Goal: Task Accomplishment & Management: Manage account settings

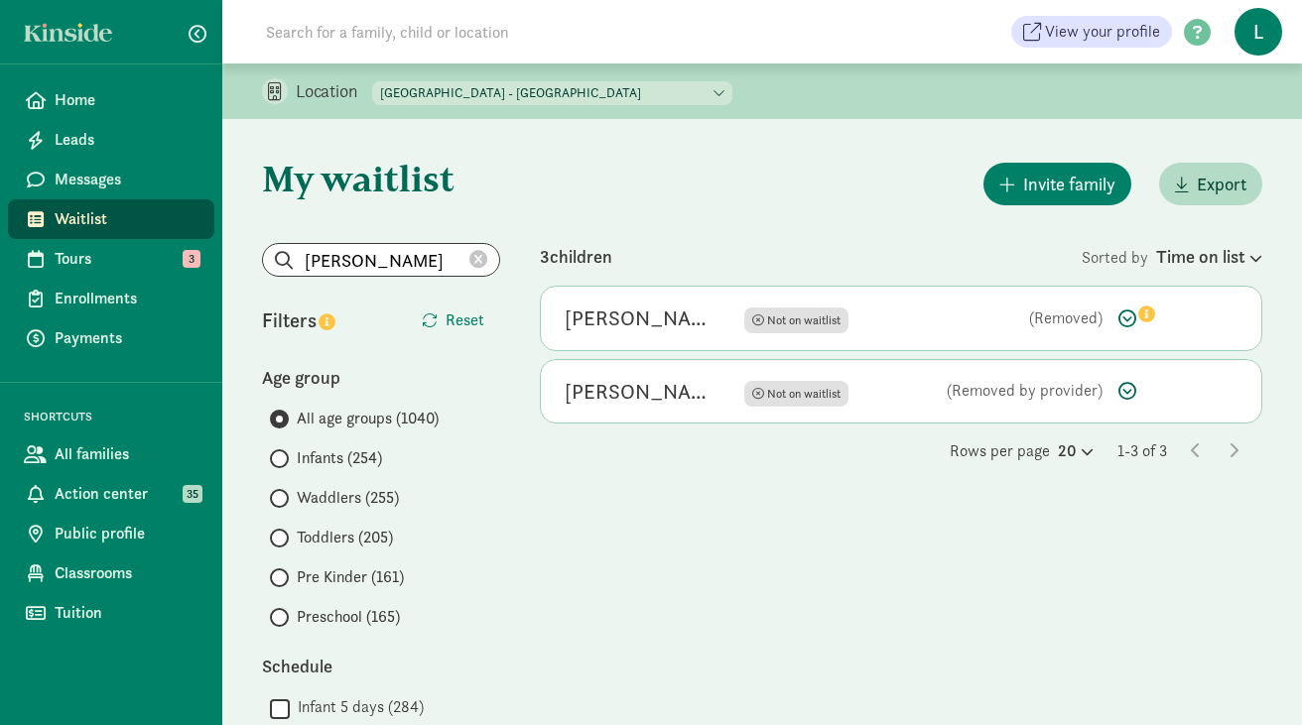
scroll to position [188, 0]
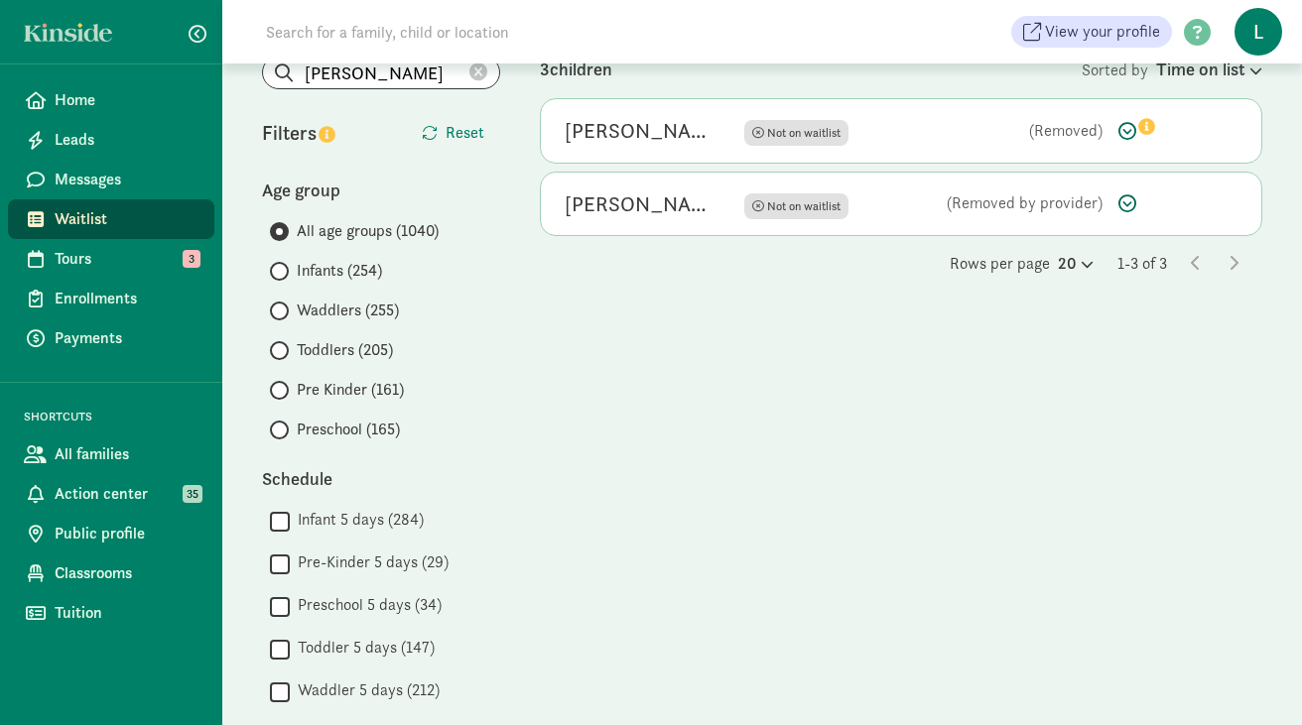
click at [479, 68] on icon at bounding box center [478, 73] width 18 height 18
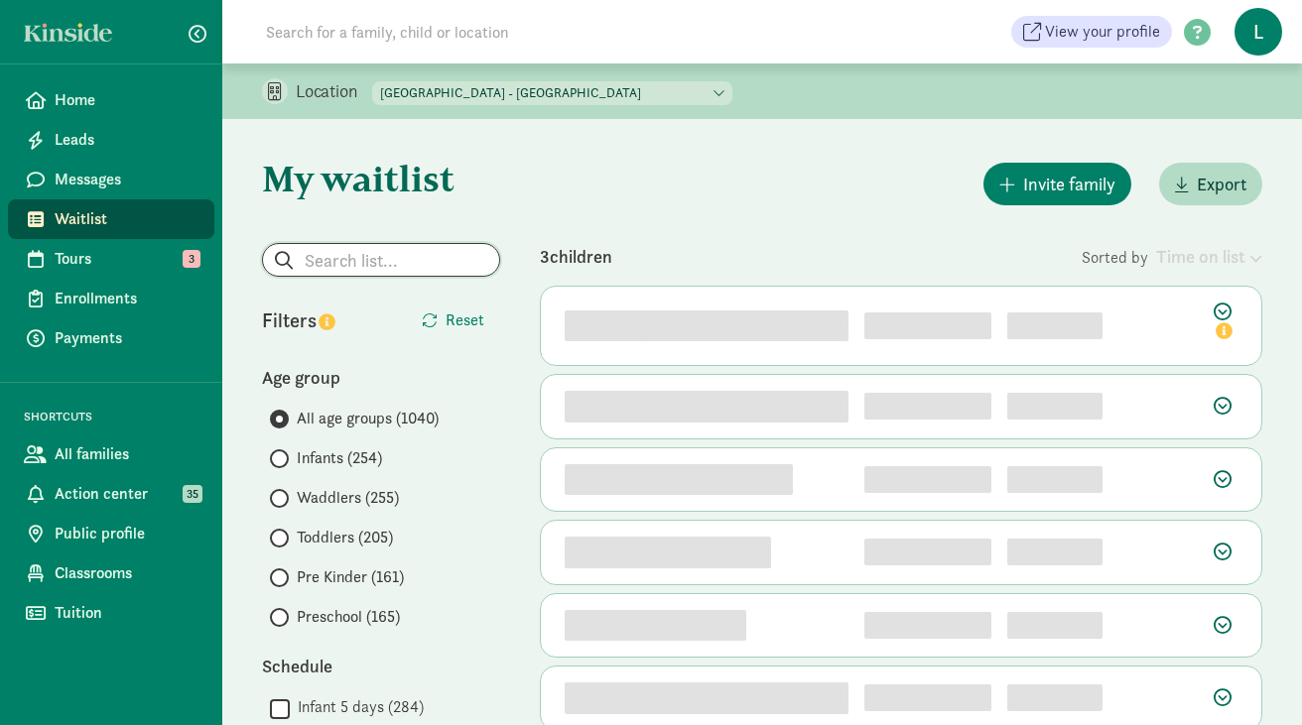
click at [391, 260] on input "search" at bounding box center [381, 260] width 236 height 32
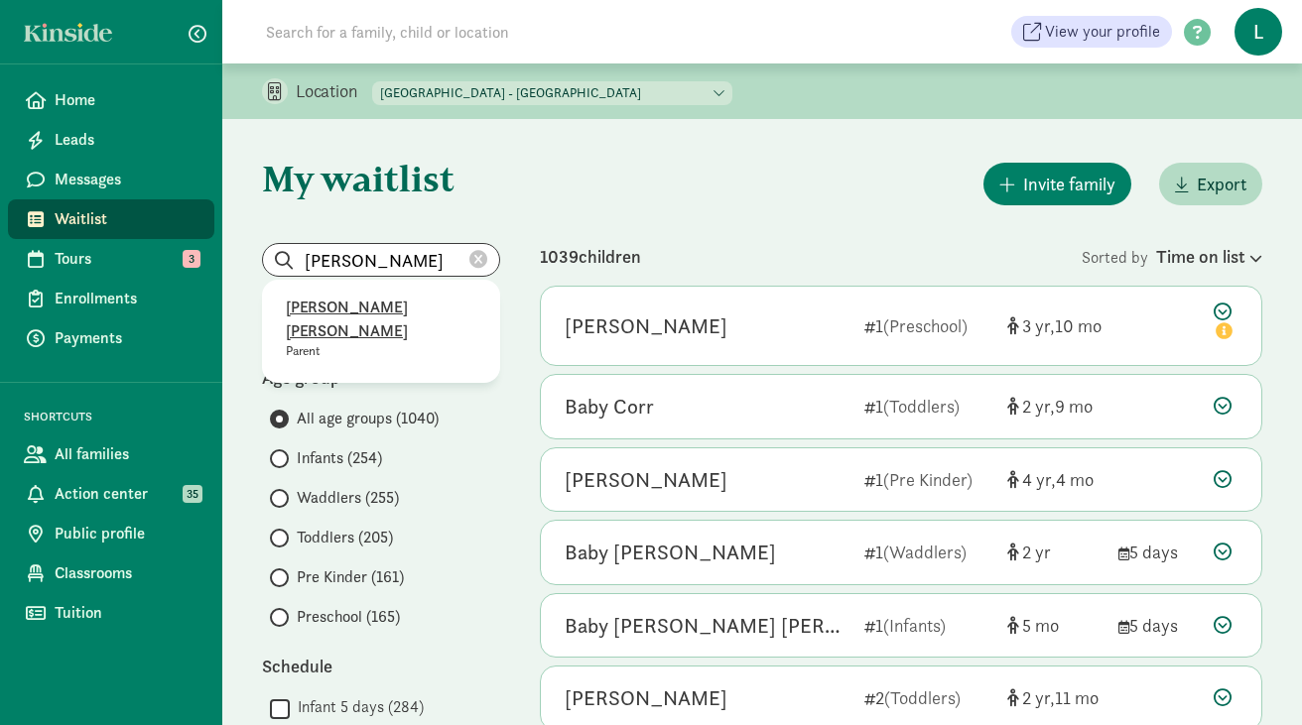
click at [375, 309] on p "Kelly Colas Devin Harrigan" at bounding box center [381, 320] width 191 height 48
type input "Kelly Colas Devin Harrigan"
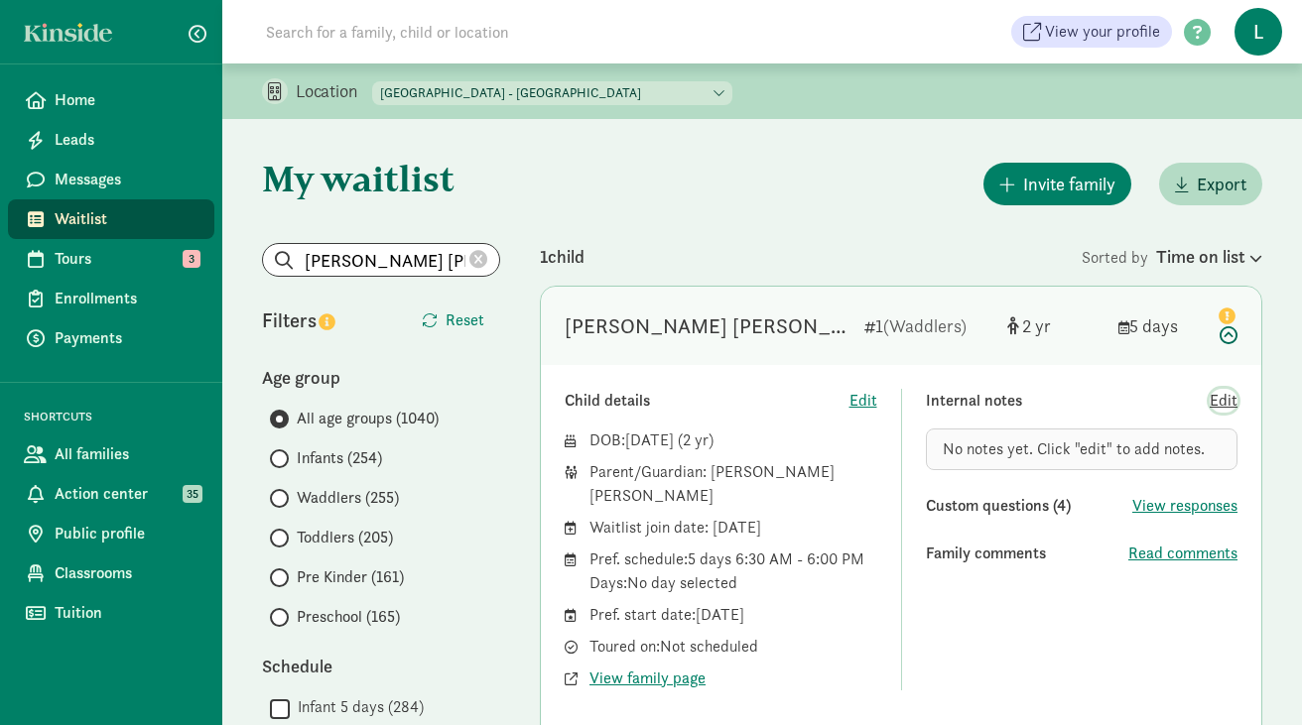
click at [1225, 402] on span "Edit" at bounding box center [1224, 401] width 28 height 24
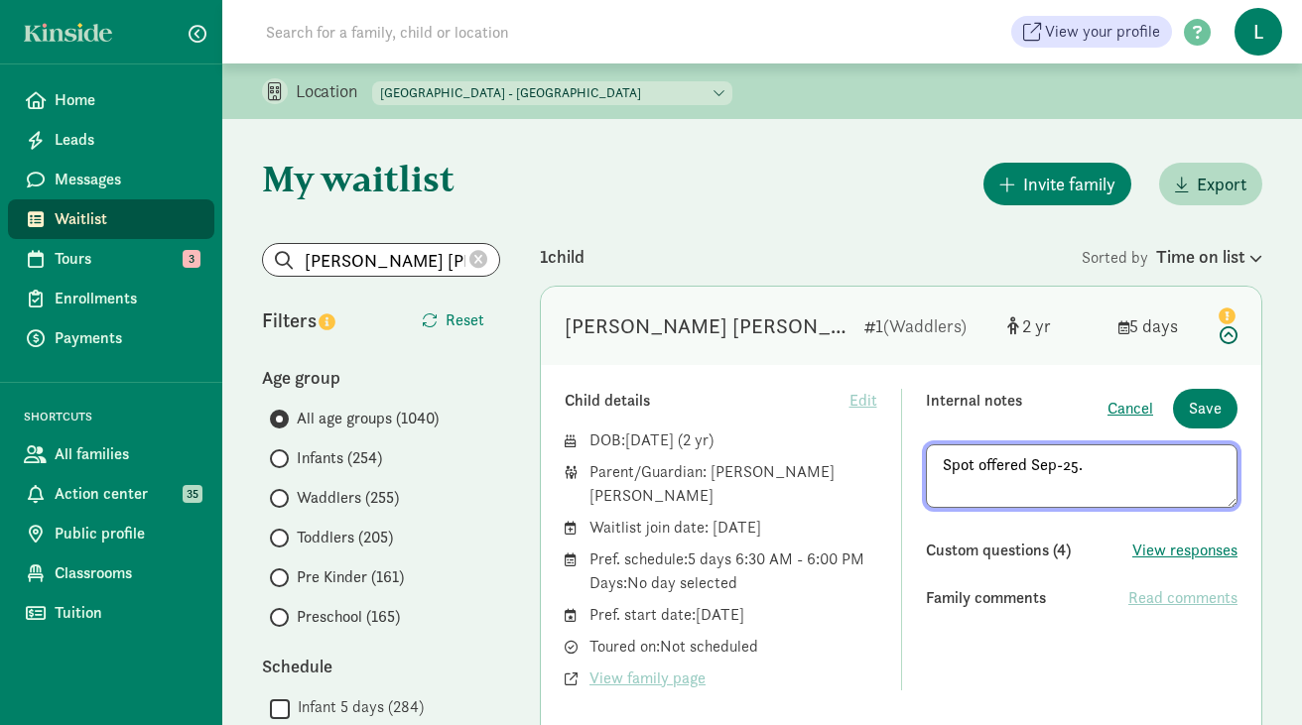
click at [943, 466] on textarea "Spot offered Sep-25." at bounding box center [1082, 477] width 313 height 64
click at [1199, 466] on textarea "Interested. Spot offered Sep-25." at bounding box center [1082, 477] width 313 height 64
type textarea "Interested. Spot offered Sep-25. No reply."
click at [1208, 408] on span "Save" at bounding box center [1205, 409] width 33 height 24
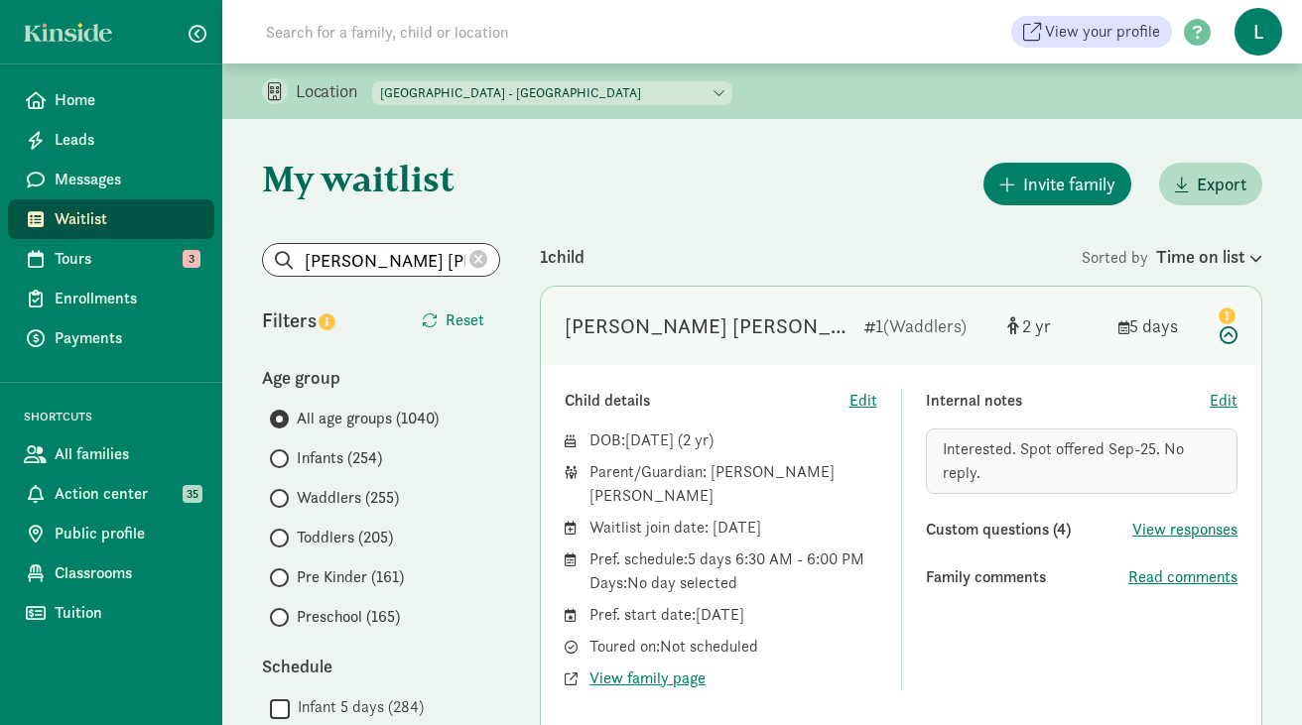
click at [1043, 594] on div "Internal notes Edit Interested. Spot offered Sep-25. No reply. Custom questions…" at bounding box center [1082, 540] width 313 height 302
click at [767, 168] on div "Invite family Export" at bounding box center [901, 184] width 722 height 51
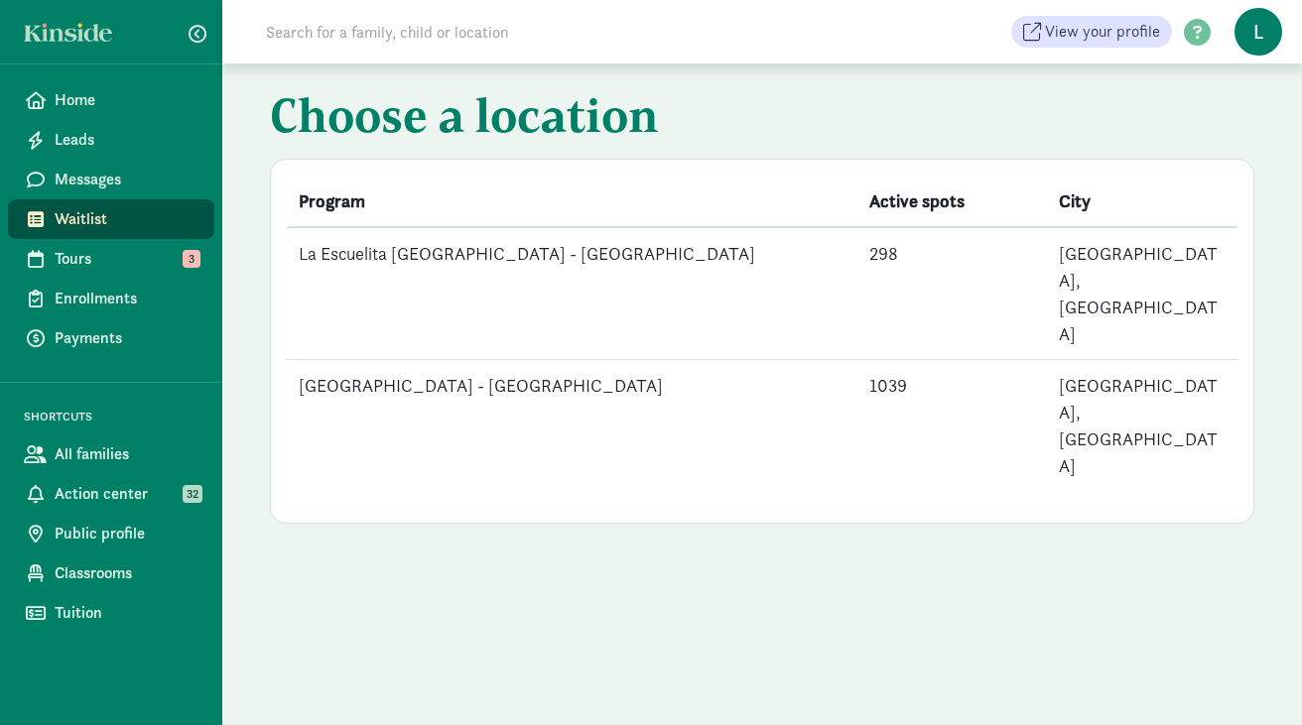
click at [575, 360] on td "[GEOGRAPHIC_DATA] - [GEOGRAPHIC_DATA]" at bounding box center [572, 426] width 571 height 132
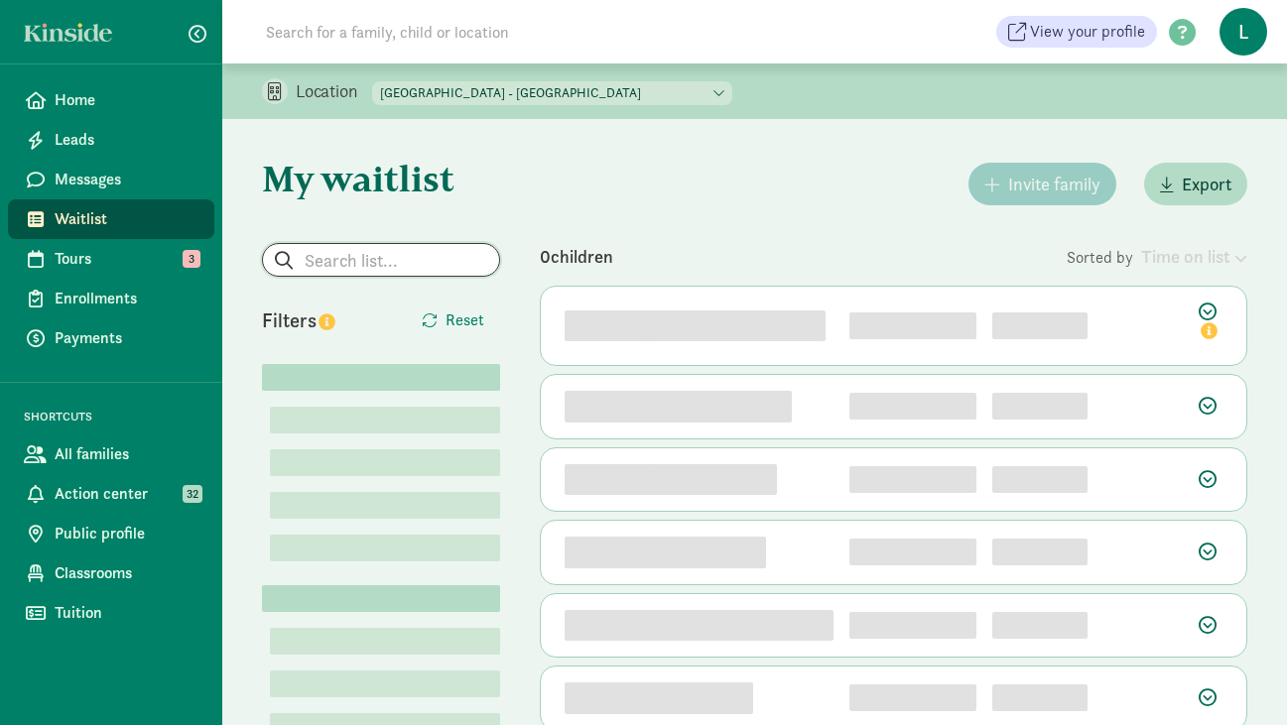
click at [436, 249] on input "search" at bounding box center [381, 260] width 236 height 32
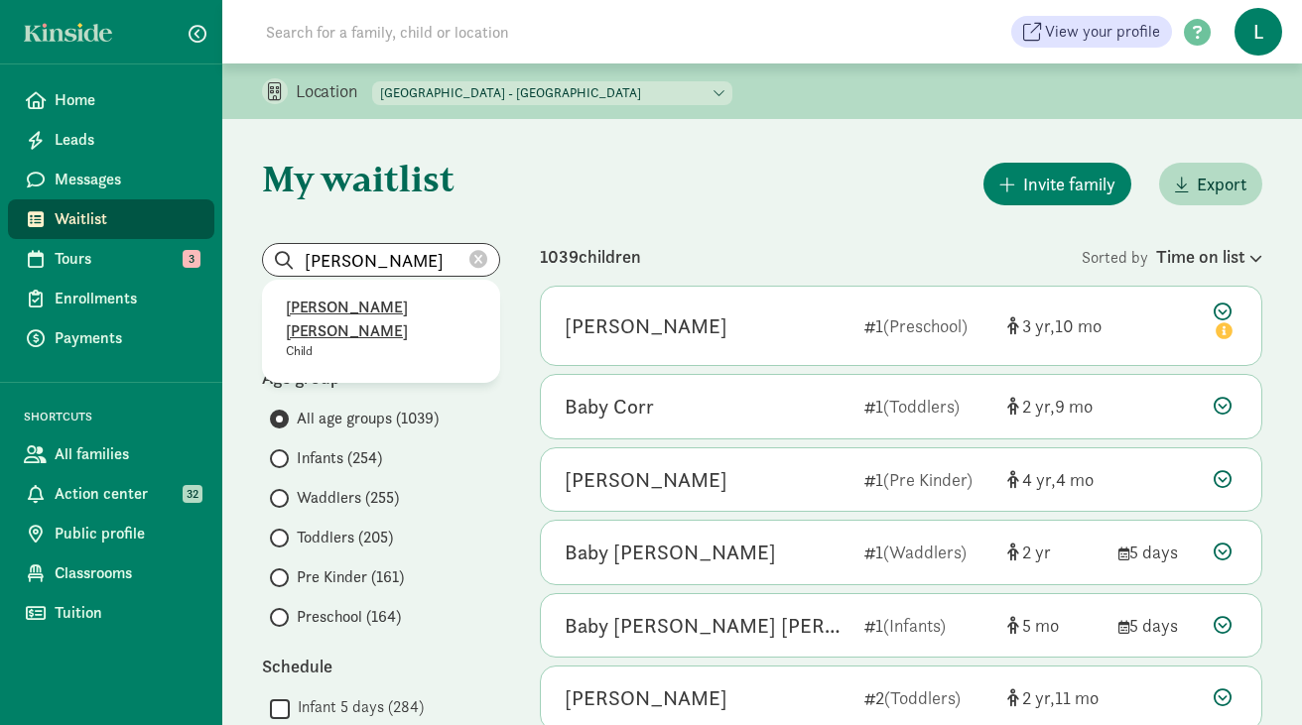
click at [366, 305] on p "[PERSON_NAME] [PERSON_NAME]" at bounding box center [381, 320] width 191 height 48
type input "[PERSON_NAME]"
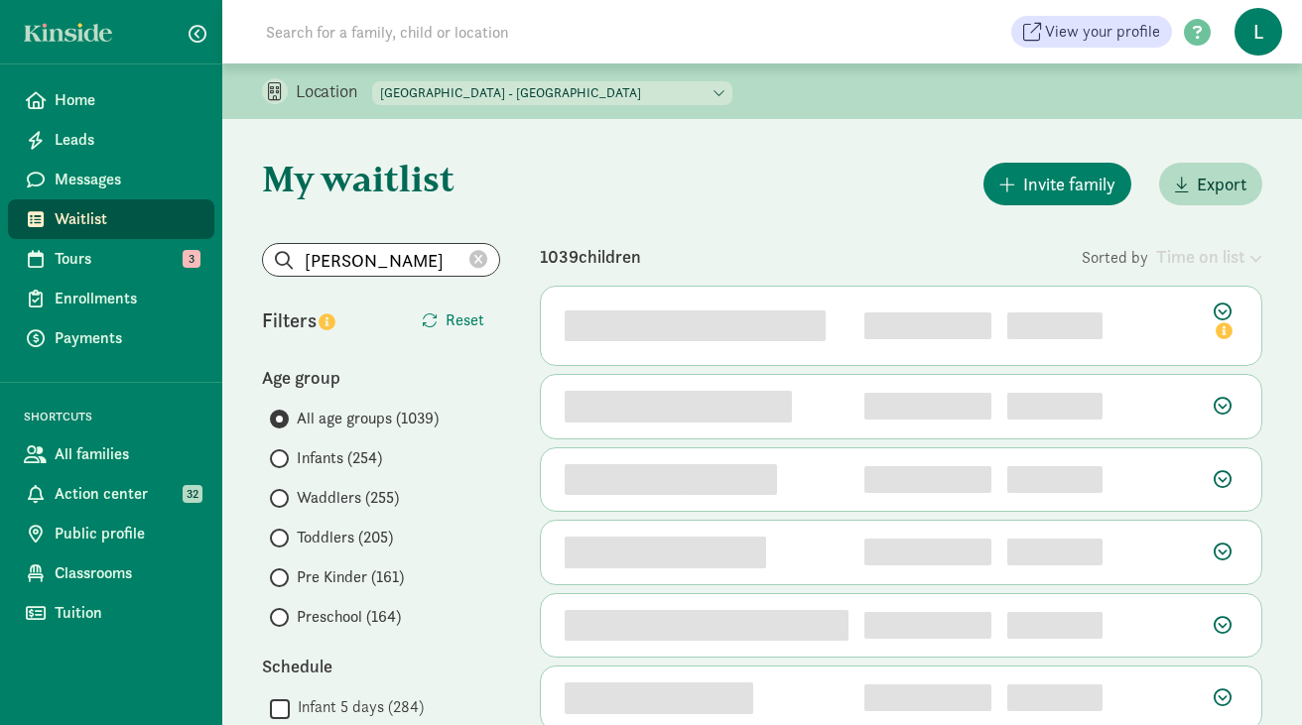
click at [481, 257] on icon at bounding box center [478, 260] width 18 height 18
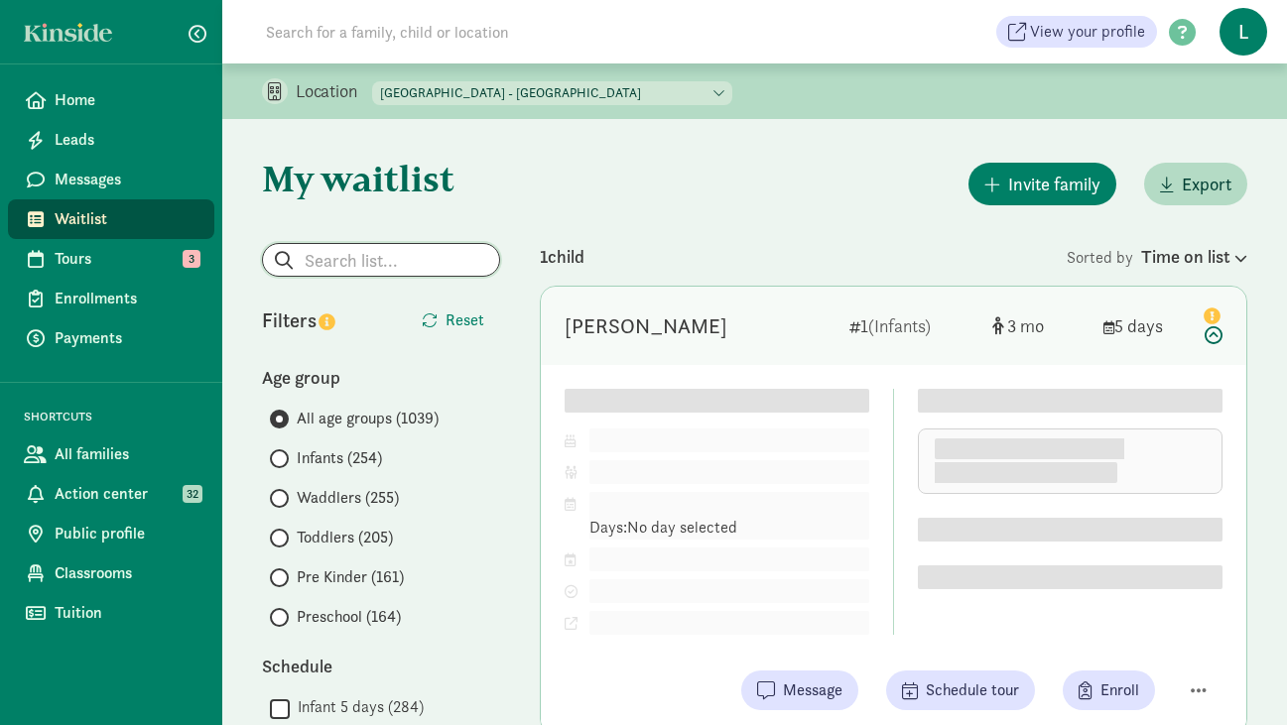
click at [400, 269] on input "search" at bounding box center [381, 260] width 236 height 32
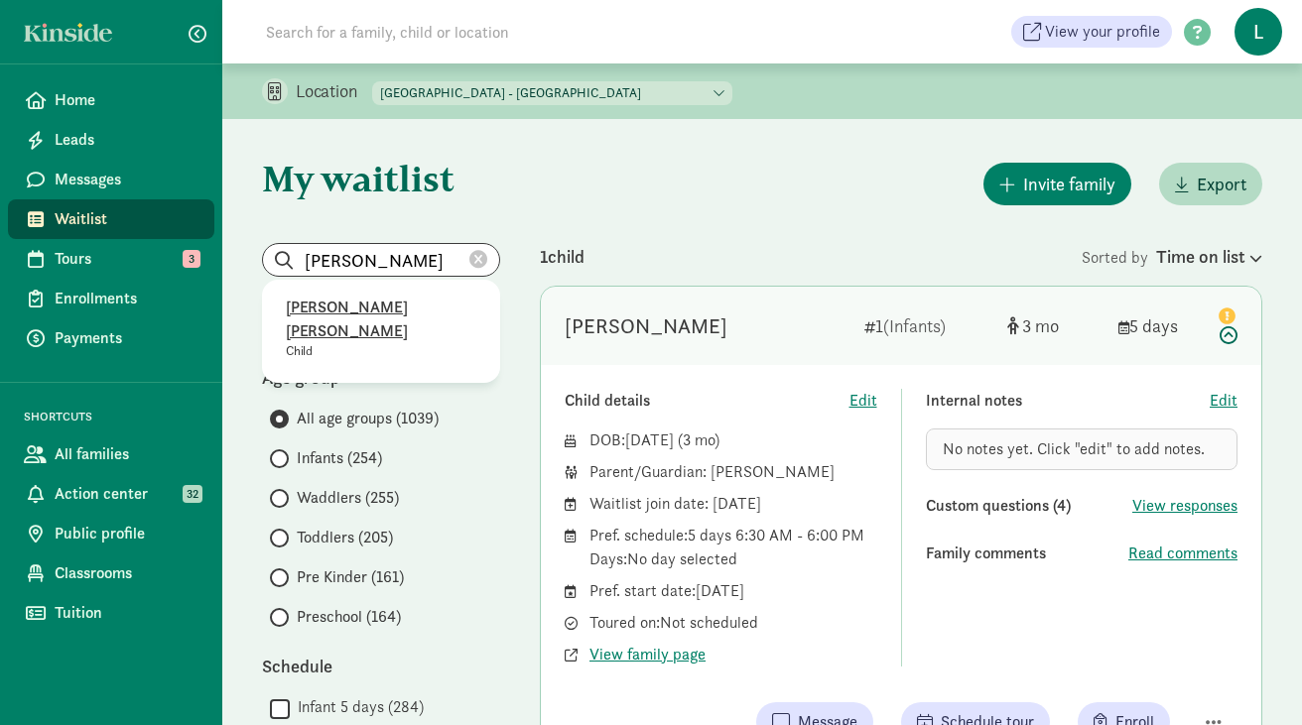
click at [390, 310] on p "[PERSON_NAME] [PERSON_NAME]" at bounding box center [381, 320] width 191 height 48
type input "[PERSON_NAME]"
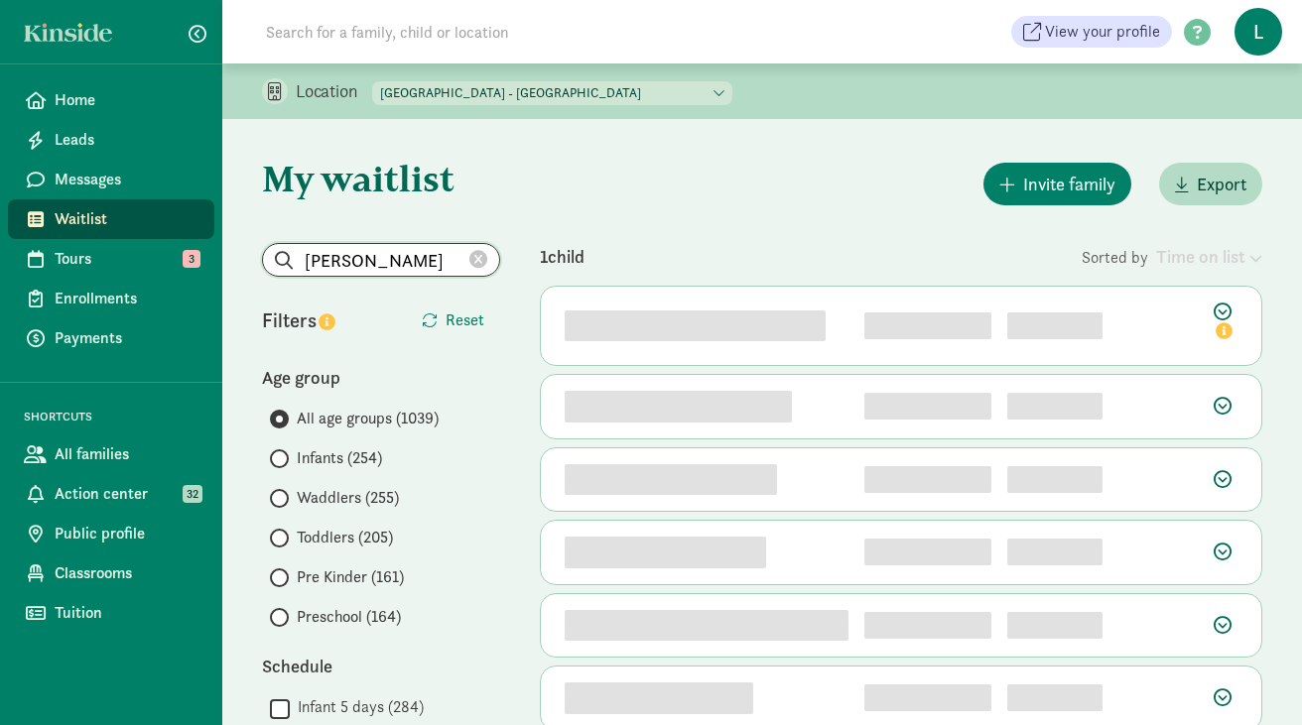
click at [410, 261] on input "[PERSON_NAME]" at bounding box center [381, 260] width 236 height 32
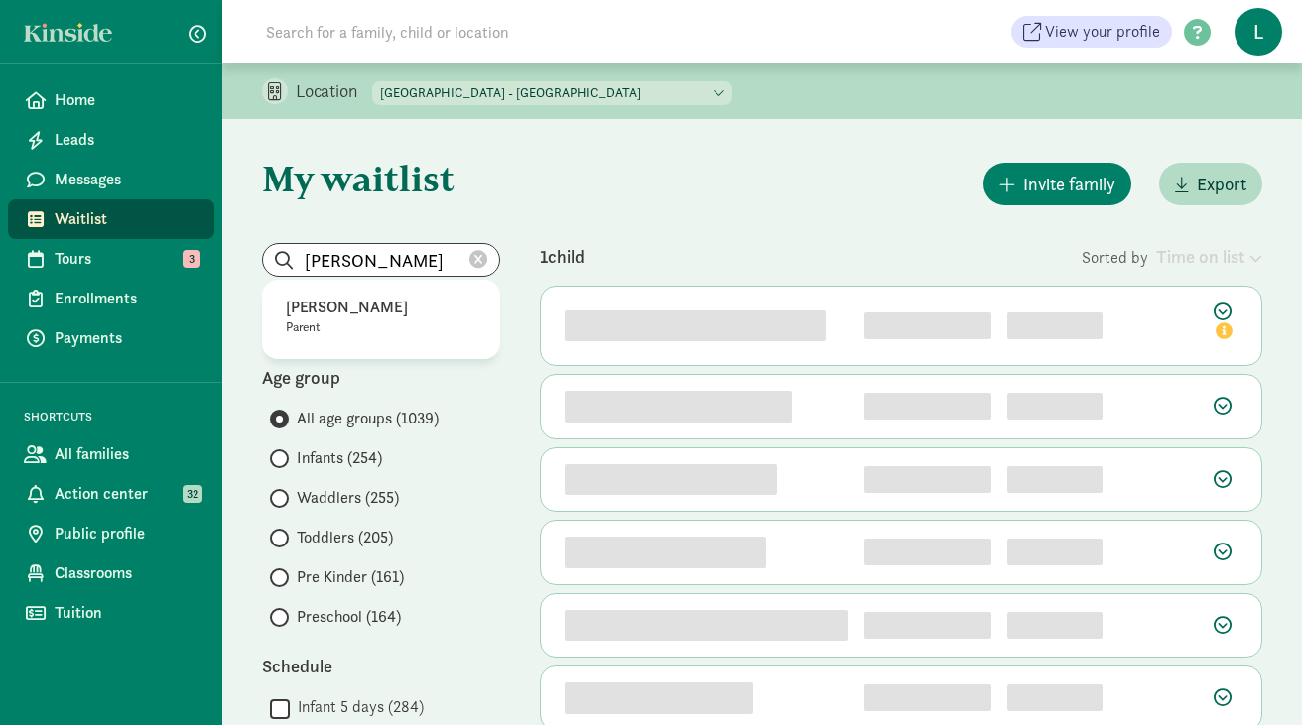
click at [469, 260] on icon at bounding box center [478, 260] width 18 height 18
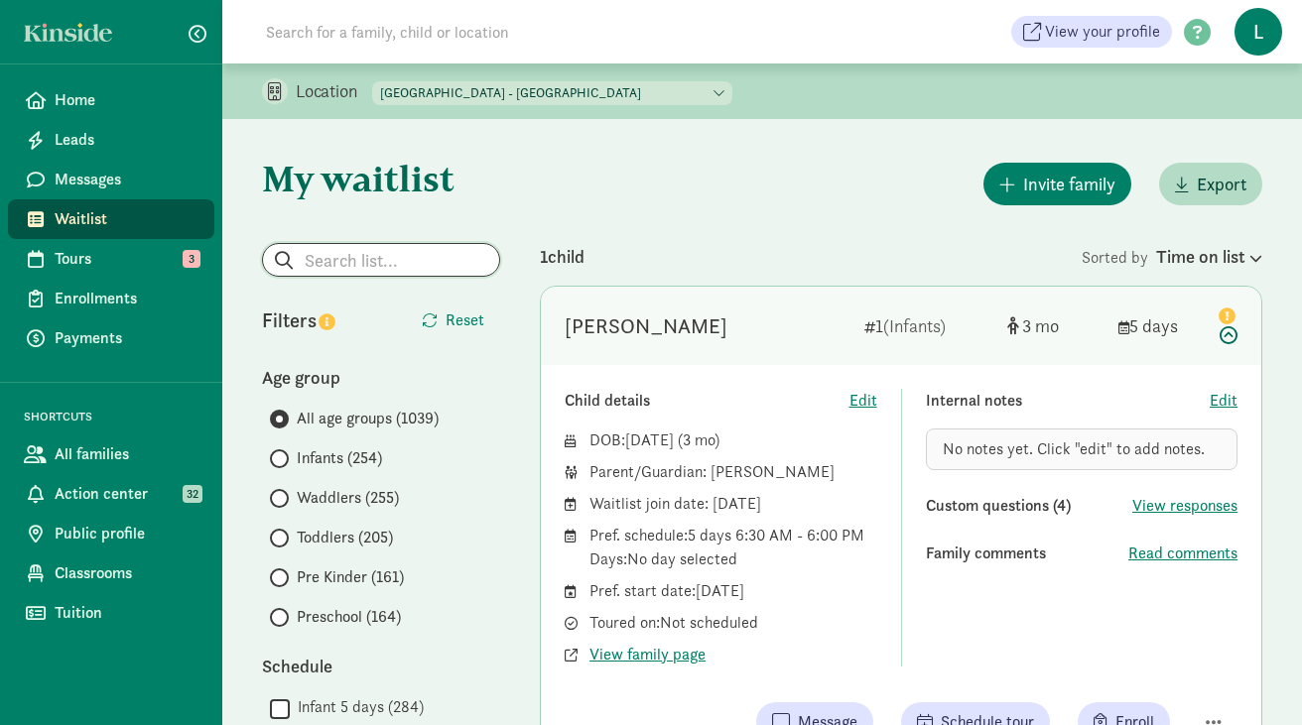
click at [469, 260] on input "search" at bounding box center [381, 260] width 236 height 32
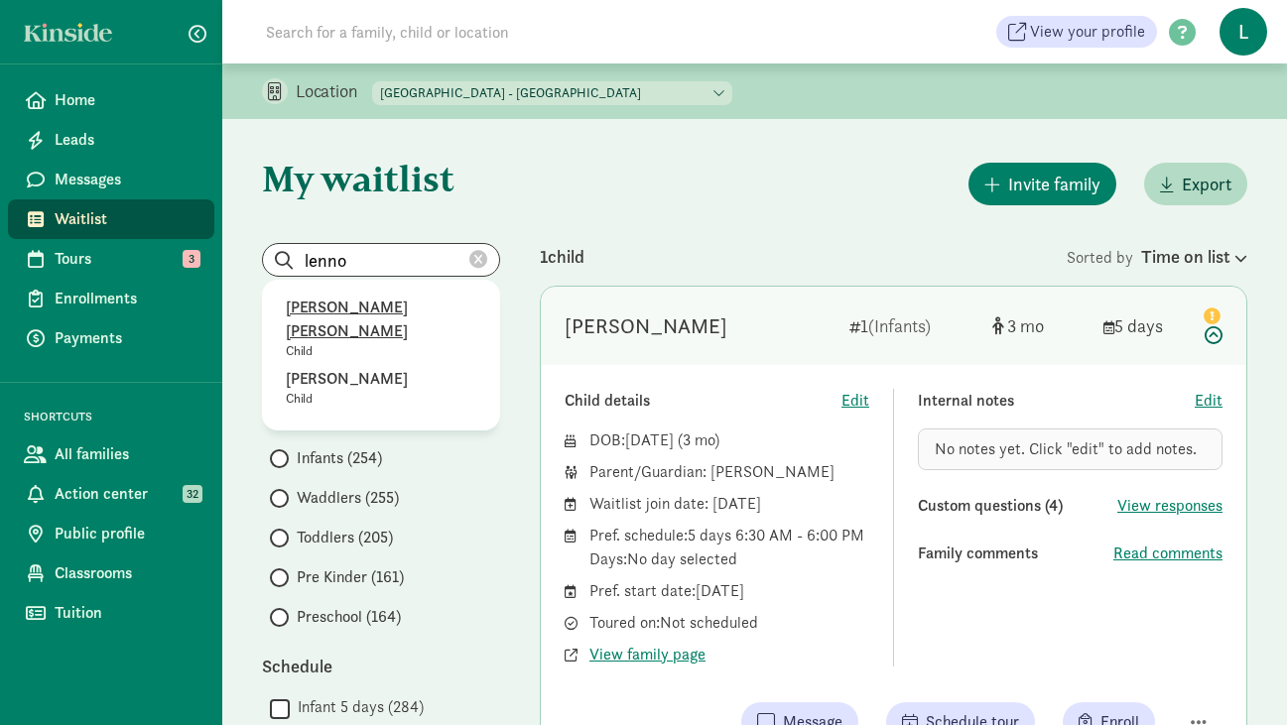
click at [390, 311] on p "[PERSON_NAME] [PERSON_NAME]" at bounding box center [381, 320] width 191 height 48
type input "[PERSON_NAME] [PERSON_NAME]"
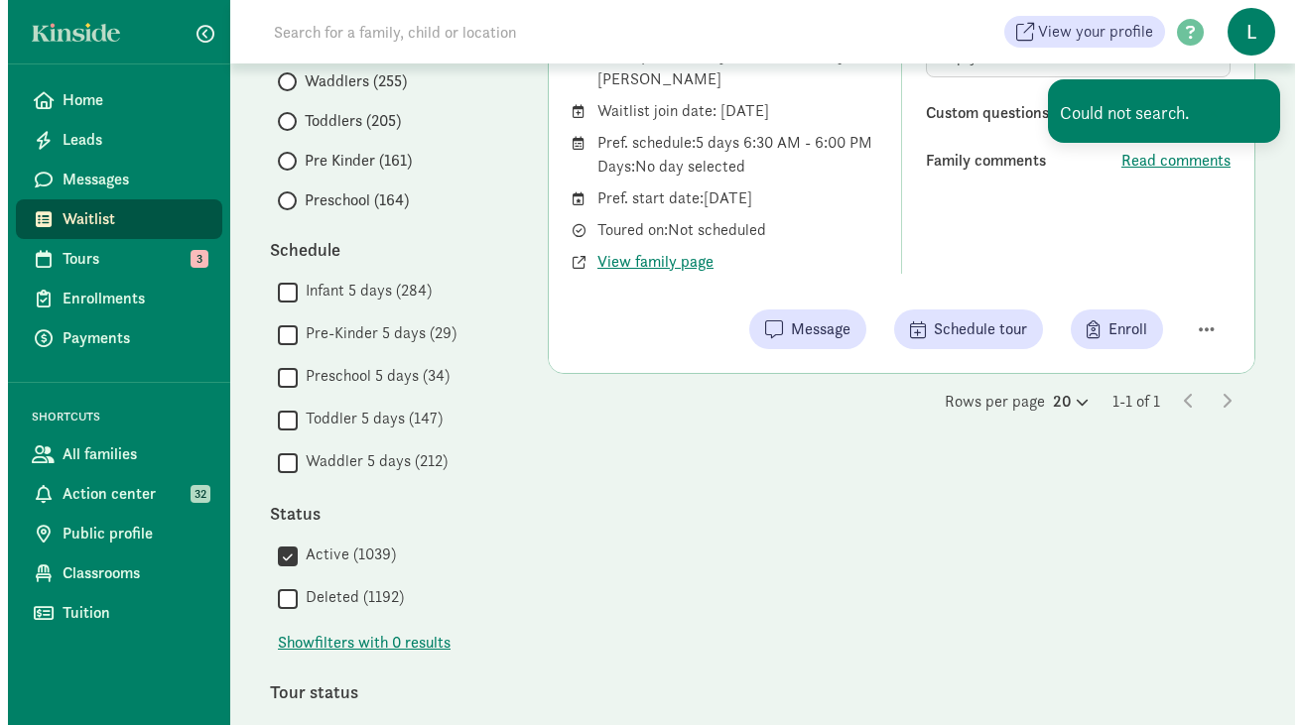
scroll to position [419, 0]
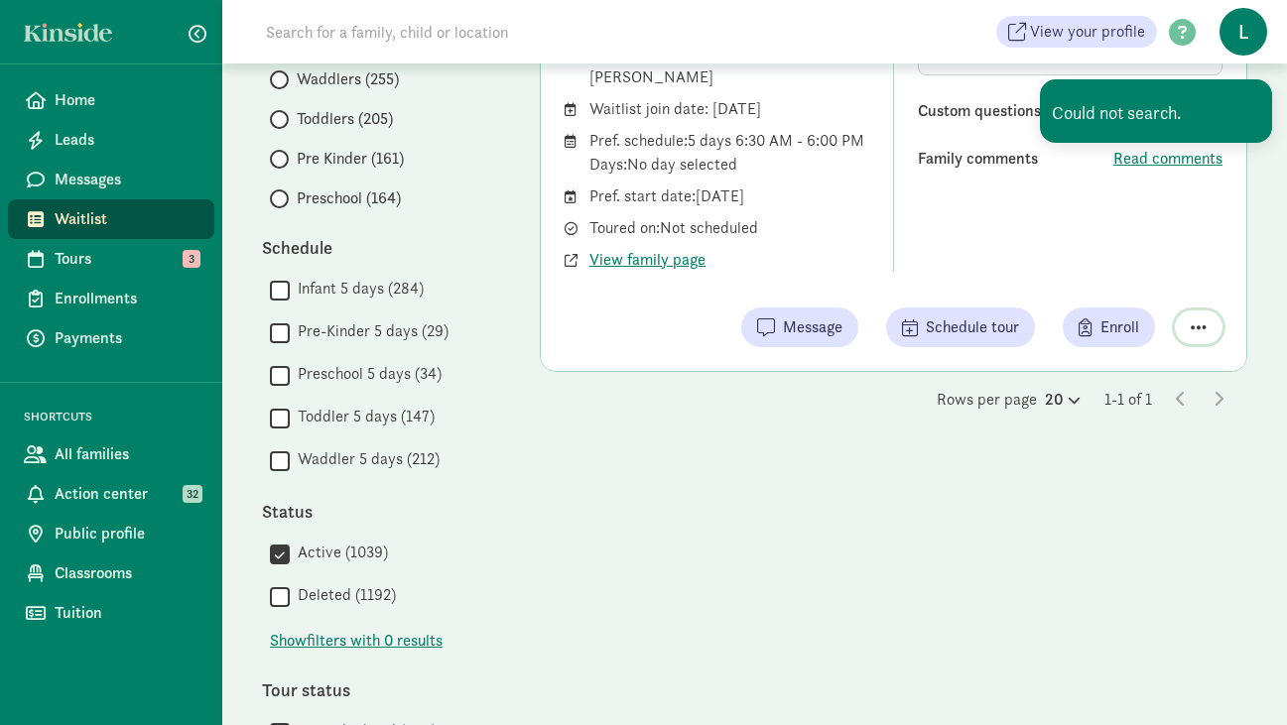
click at [1203, 331] on span "button" at bounding box center [1199, 328] width 16 height 18
click at [1137, 283] on div "Remove from list" at bounding box center [1129, 277] width 154 height 24
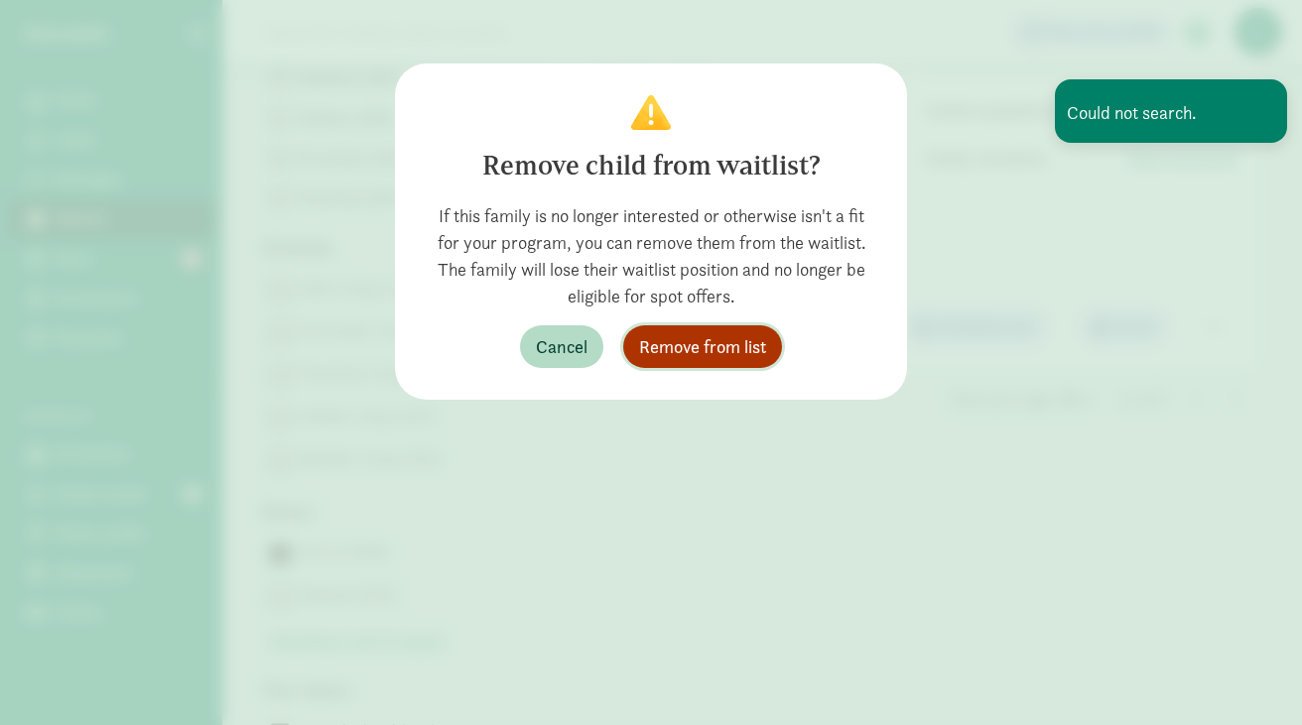
click at [712, 352] on span "Remove from list" at bounding box center [702, 346] width 127 height 27
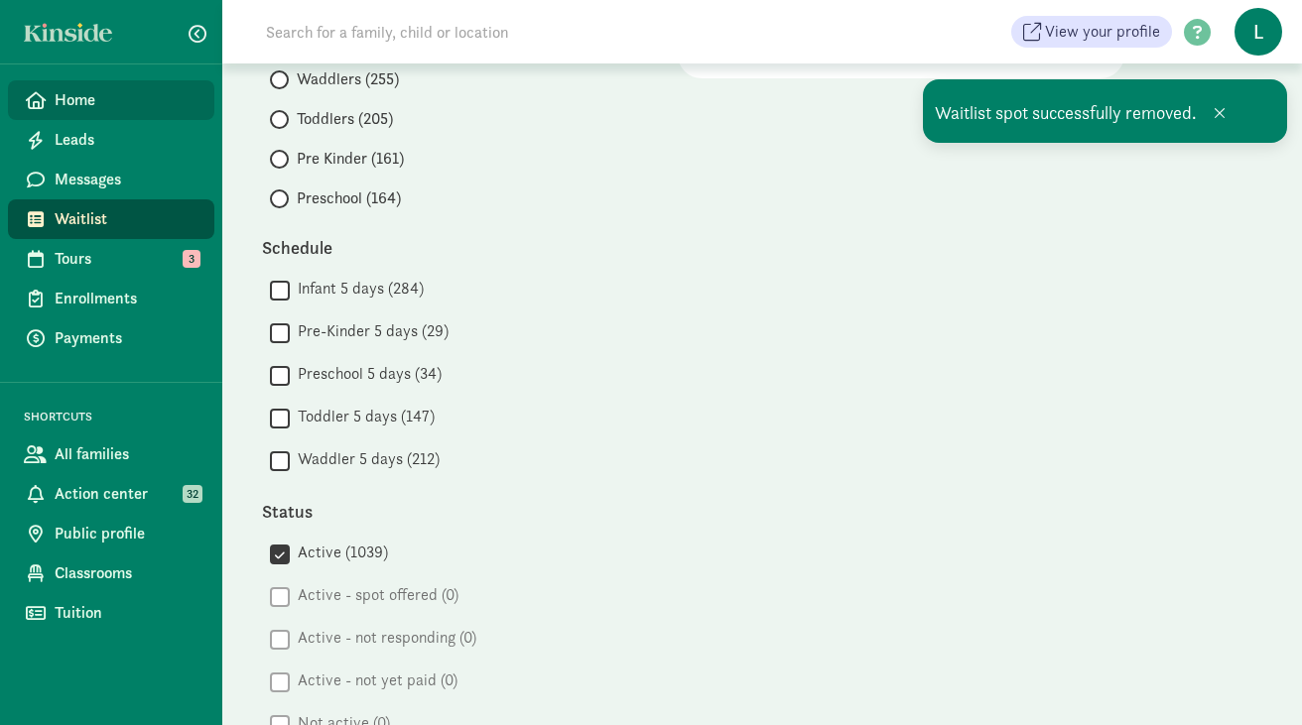
click at [129, 81] on link "Home" at bounding box center [111, 100] width 206 height 40
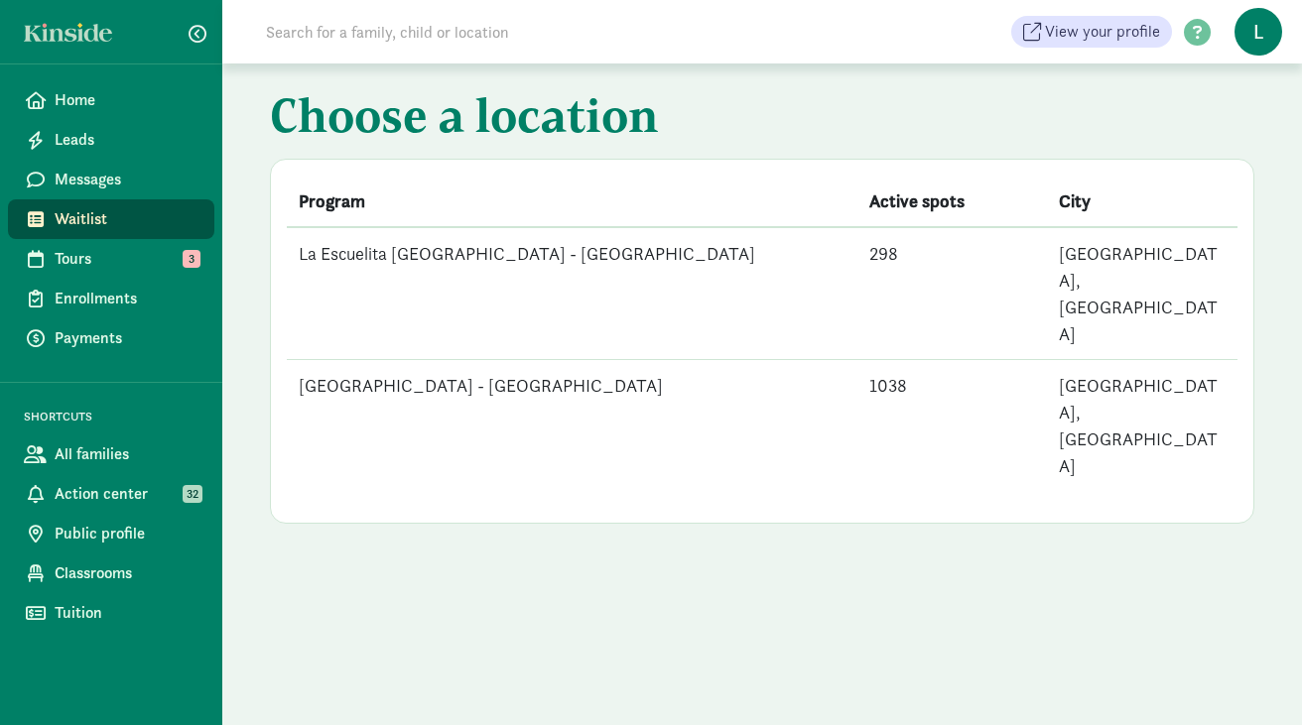
click at [551, 360] on td "[GEOGRAPHIC_DATA] - [GEOGRAPHIC_DATA]" at bounding box center [572, 426] width 571 height 132
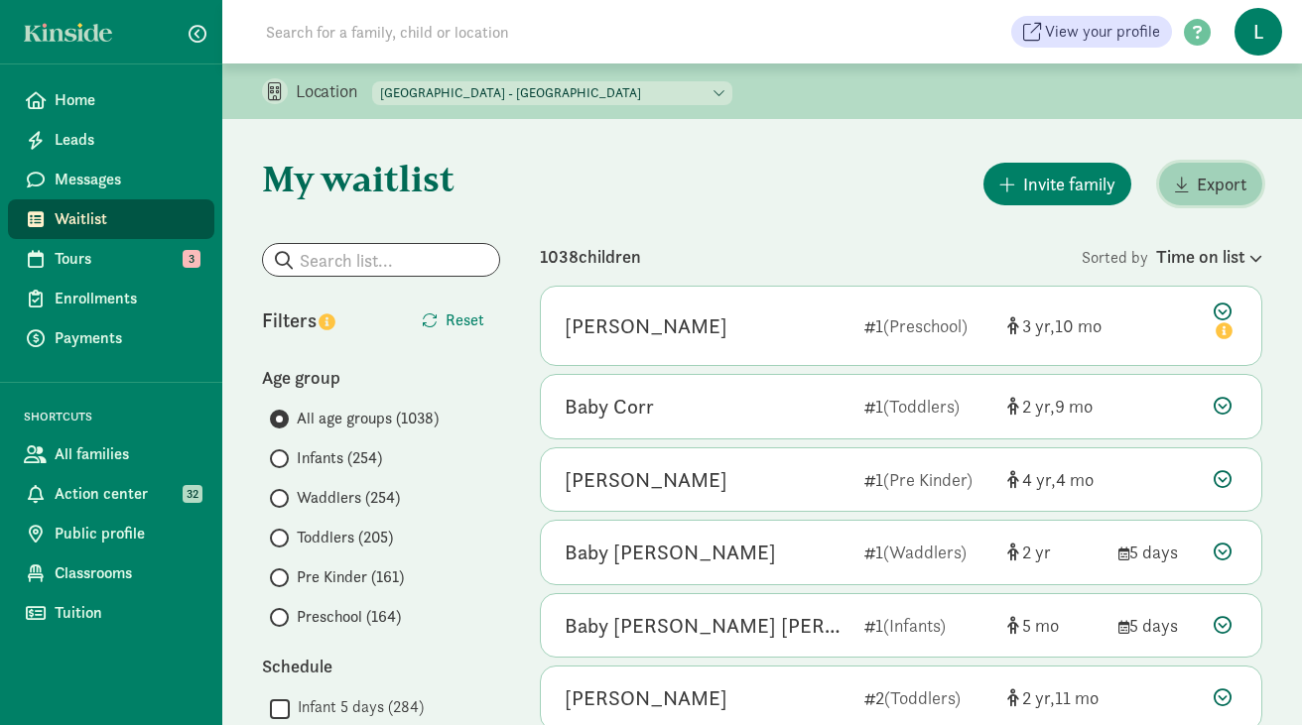
click at [1200, 176] on span "Export" at bounding box center [1222, 184] width 50 height 27
